Goal: Task Accomplishment & Management: Manage account settings

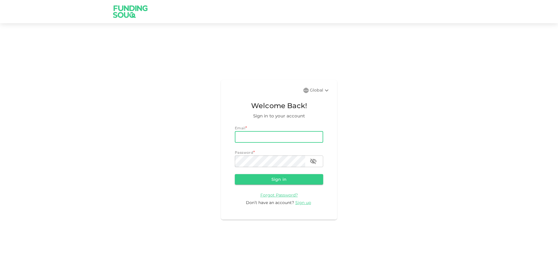
click at [254, 138] on input "email" at bounding box center [279, 137] width 88 height 12
type input "mohamed.ayyash@gmail.com"
click at [235, 174] on button "Sign in" at bounding box center [279, 179] width 88 height 10
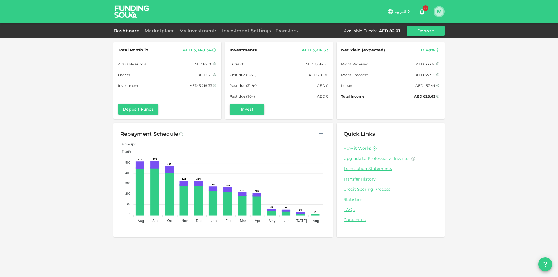
click at [439, 13] on button "M" at bounding box center [439, 11] width 9 height 9
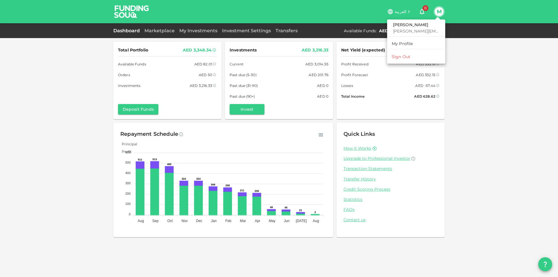
click at [407, 57] on div "Sign Out" at bounding box center [401, 57] width 19 height 6
